Goal: Transaction & Acquisition: Purchase product/service

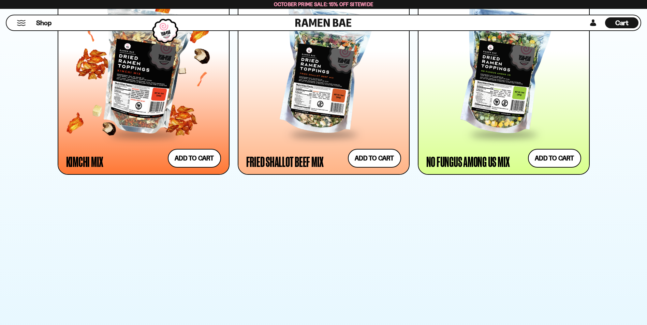
scroll to position [682, 0]
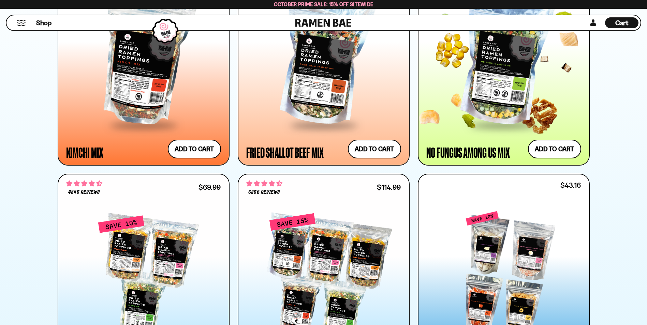
click at [525, 72] on div at bounding box center [503, 62] width 155 height 124
